Goal: Information Seeking & Learning: Understand process/instructions

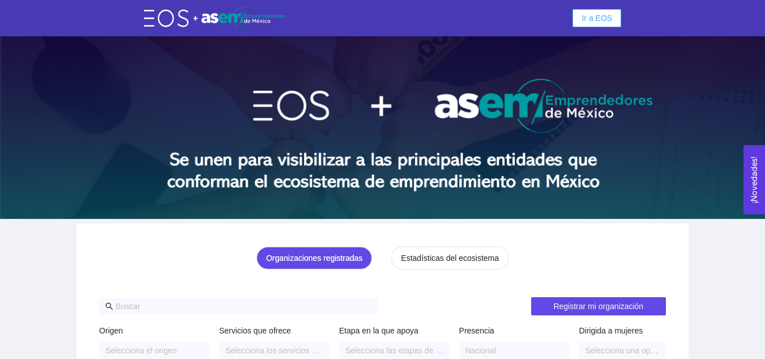
click at [601, 15] on span "Ir a EOS" at bounding box center [597, 18] width 31 height 12
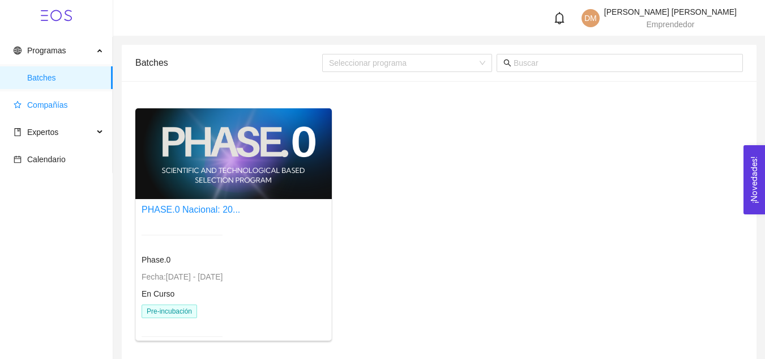
click at [46, 106] on span "Compañías" at bounding box center [47, 104] width 41 height 9
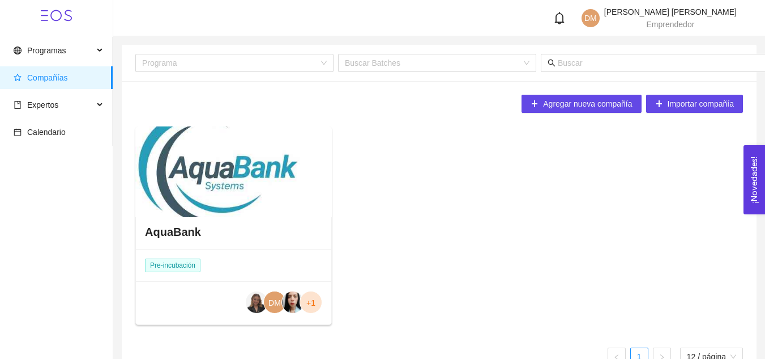
click at [264, 203] on div at bounding box center [233, 171] width 197 height 91
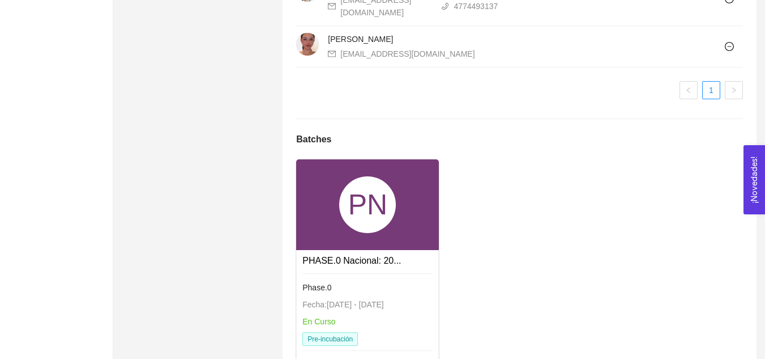
scroll to position [1305, 0]
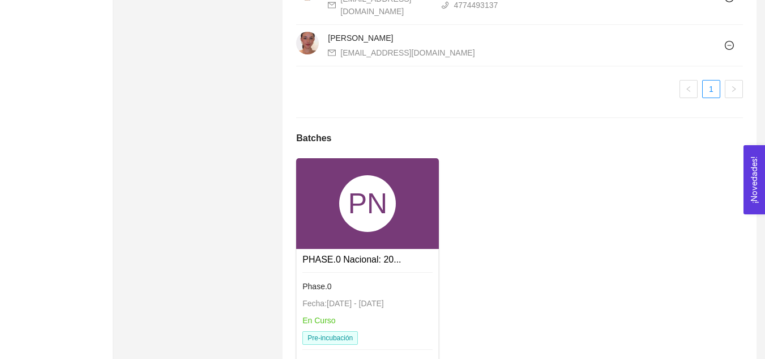
click at [334, 258] on link "PHASE.0 Nacional: 20..." at bounding box center [352, 259] width 99 height 10
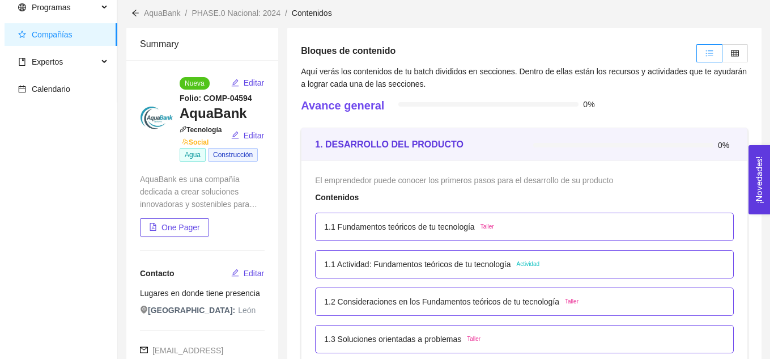
scroll to position [42, 0]
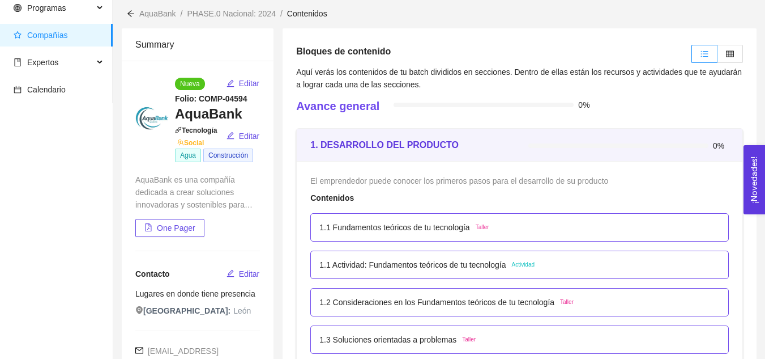
click at [491, 229] on div "1.1 Fundamentos teóricos de tu tecnología Taller" at bounding box center [520, 227] width 401 height 12
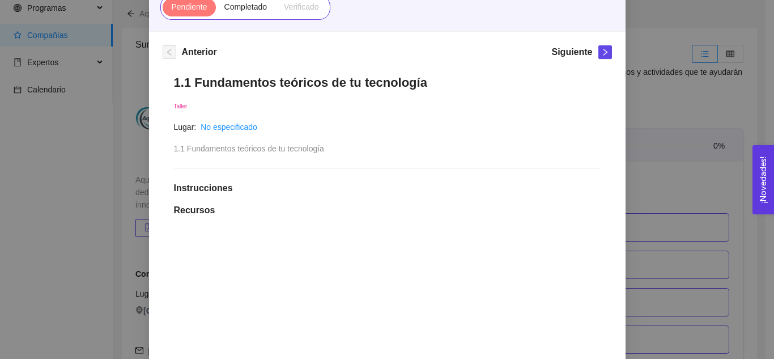
scroll to position [135, 0]
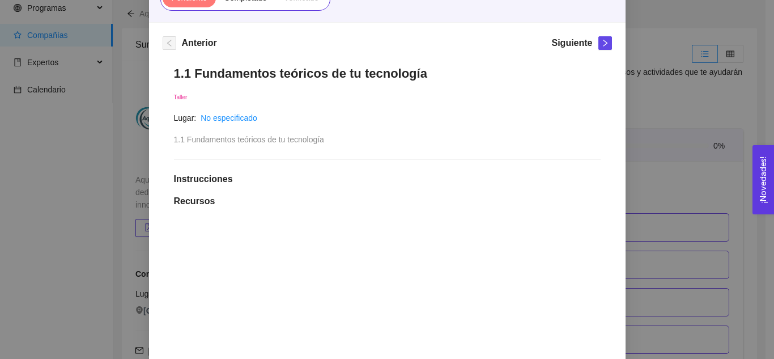
click at [212, 178] on h1 "Instrucciones" at bounding box center [387, 178] width 427 height 11
click at [193, 202] on h1 "Recursos" at bounding box center [387, 200] width 427 height 11
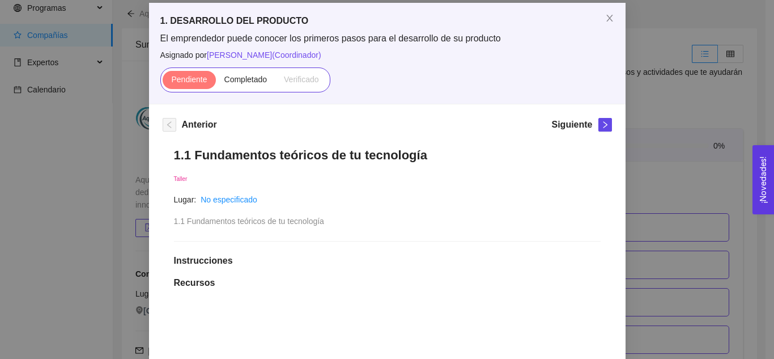
scroll to position [39, 0]
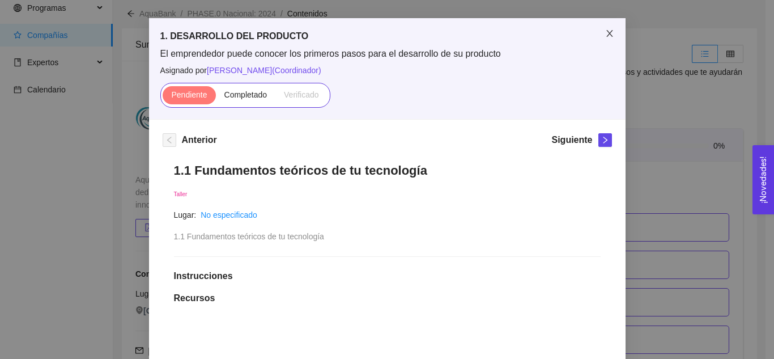
click at [606, 34] on icon "close" at bounding box center [609, 33] width 9 height 9
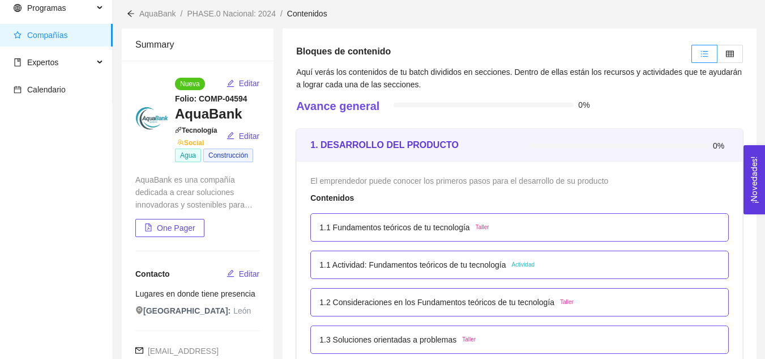
click at [458, 263] on p "1.1 Actividad: Fundamentos teóricos de tu tecnología" at bounding box center [413, 264] width 186 height 12
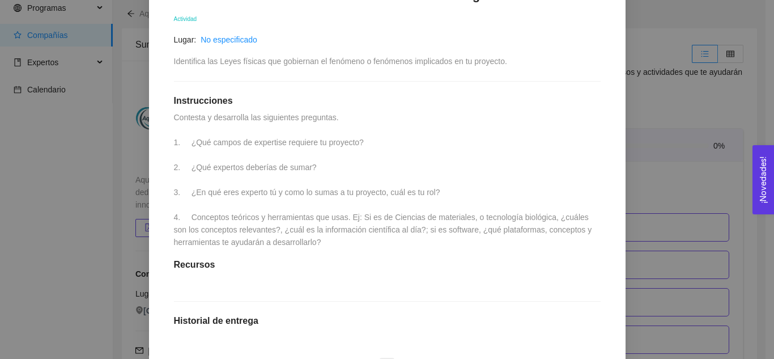
scroll to position [214, 0]
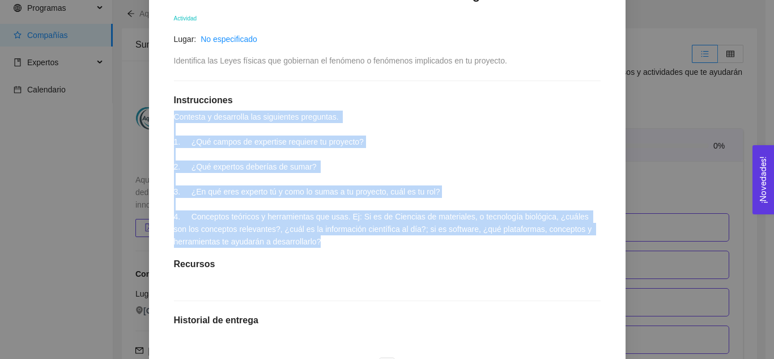
drag, startPoint x: 320, startPoint y: 246, endPoint x: 160, endPoint y: 115, distance: 207.3
click at [163, 115] on div "1.1 Actividad: Fundamentos teóricos de tu tecnología Actividad Lugar: No especi…" at bounding box center [387, 244] width 449 height 537
copy span "Contesta y desarrolla las siguientes preguntas. 1. ¿Qué campos de expertise req…"
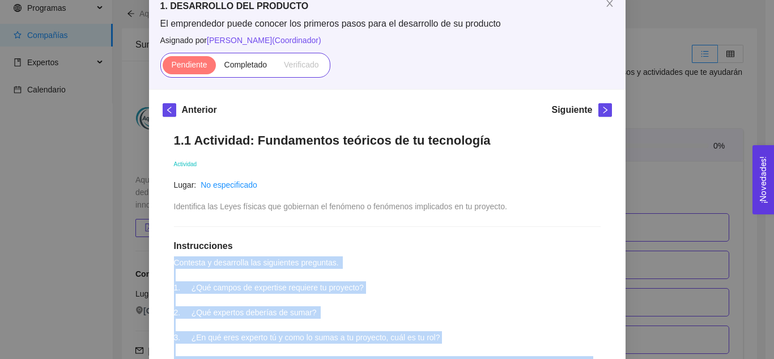
scroll to position [54, 0]
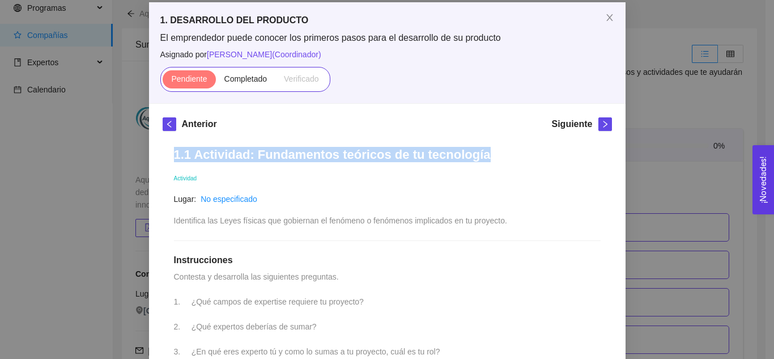
drag, startPoint x: 169, startPoint y: 155, endPoint x: 476, endPoint y: 159, distance: 306.6
click at [476, 159] on h1 "1.1 Actividad: Fundamentos teóricos de tu tecnología" at bounding box center [387, 154] width 427 height 15
copy h1 "1.1 Actividad: Fundamentos teóricos de tu tecnología"
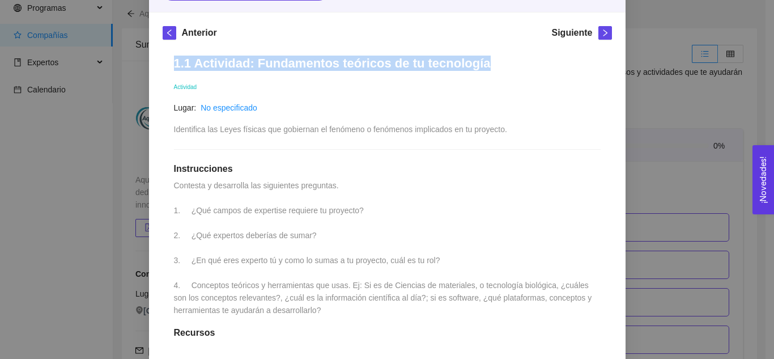
scroll to position [147, 0]
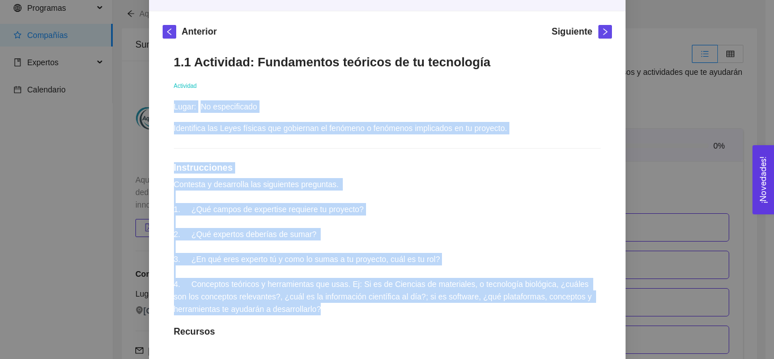
drag, startPoint x: 166, startPoint y: 127, endPoint x: 339, endPoint y: 310, distance: 251.7
click at [339, 310] on div "1.1 Actividad: Fundamentos teóricos de tu tecnología Actividad Lugar: No especi…" at bounding box center [387, 311] width 449 height 537
copy div "Lugar: No especificado Identifica las Leyes físicas que gobiernan el fenómeno o…"
click at [307, 167] on h1 "Instrucciones" at bounding box center [387, 167] width 427 height 11
